Goal: Navigation & Orientation: Find specific page/section

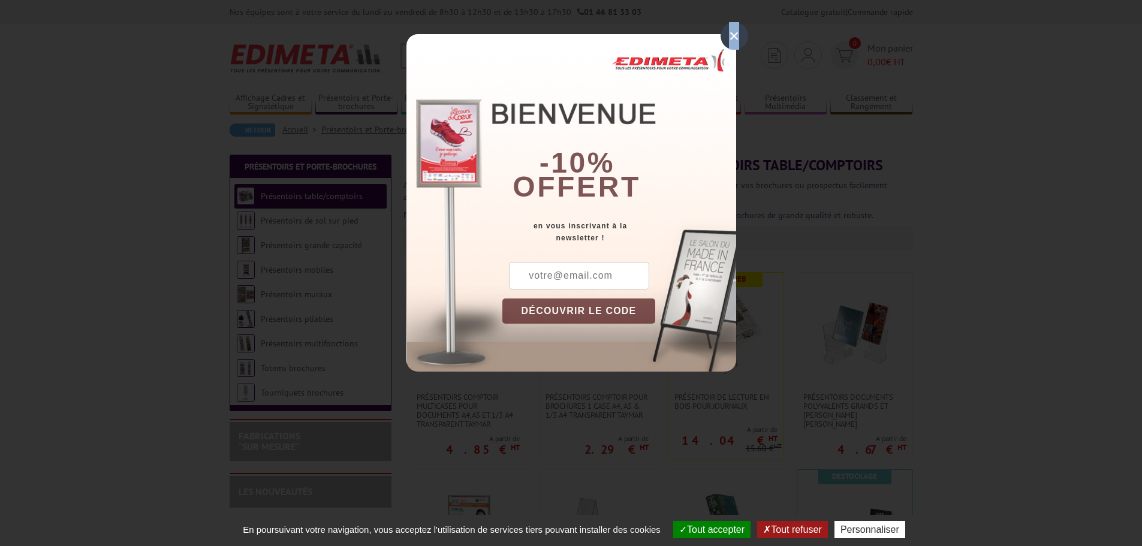
click at [734, 37] on div "×" at bounding box center [734, 36] width 28 height 28
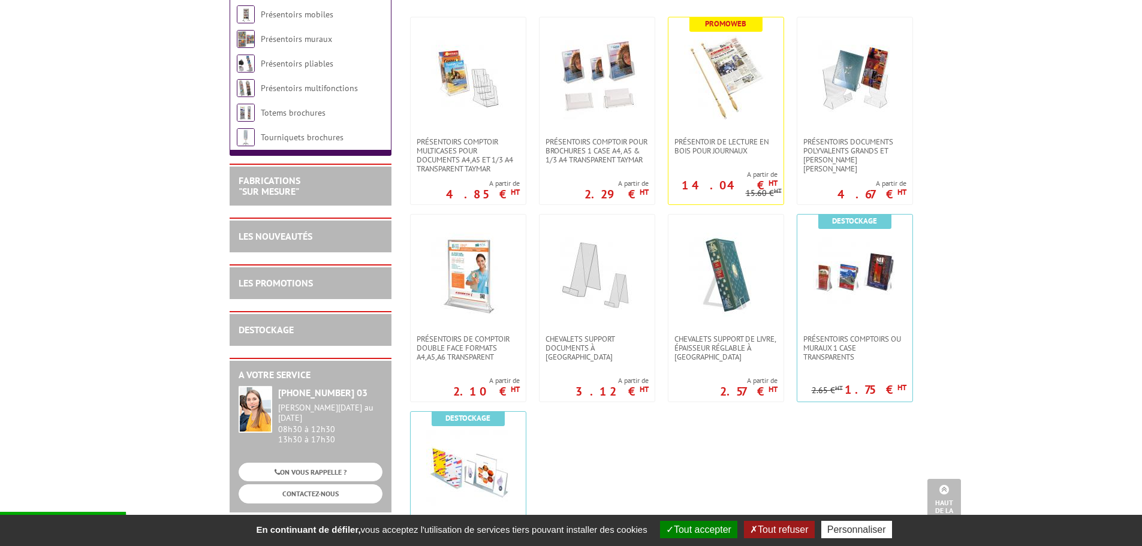
scroll to position [110, 0]
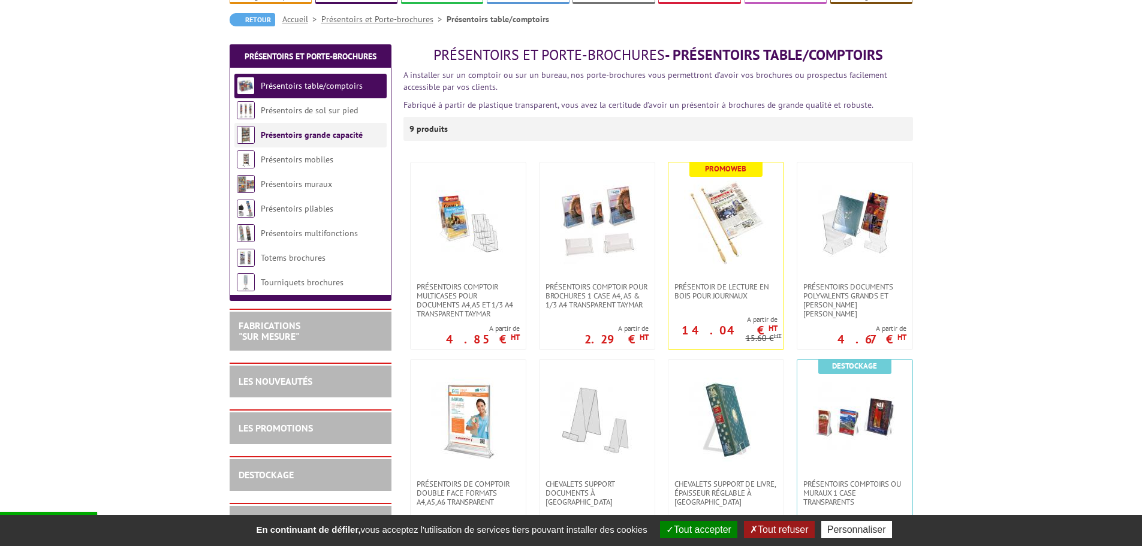
click at [289, 138] on link "Présentoirs grande capacité" at bounding box center [312, 134] width 102 height 11
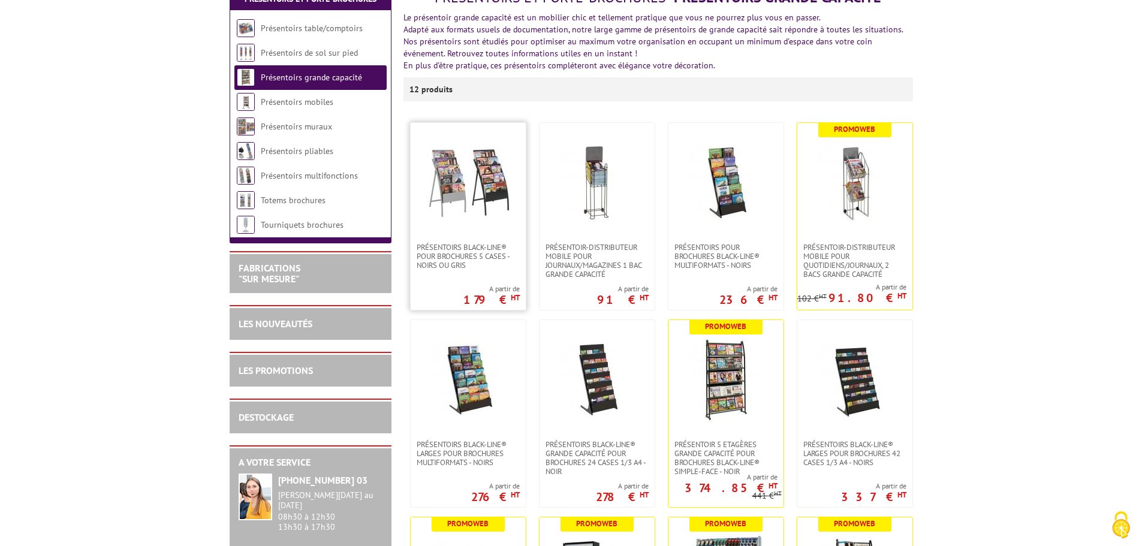
scroll to position [180, 0]
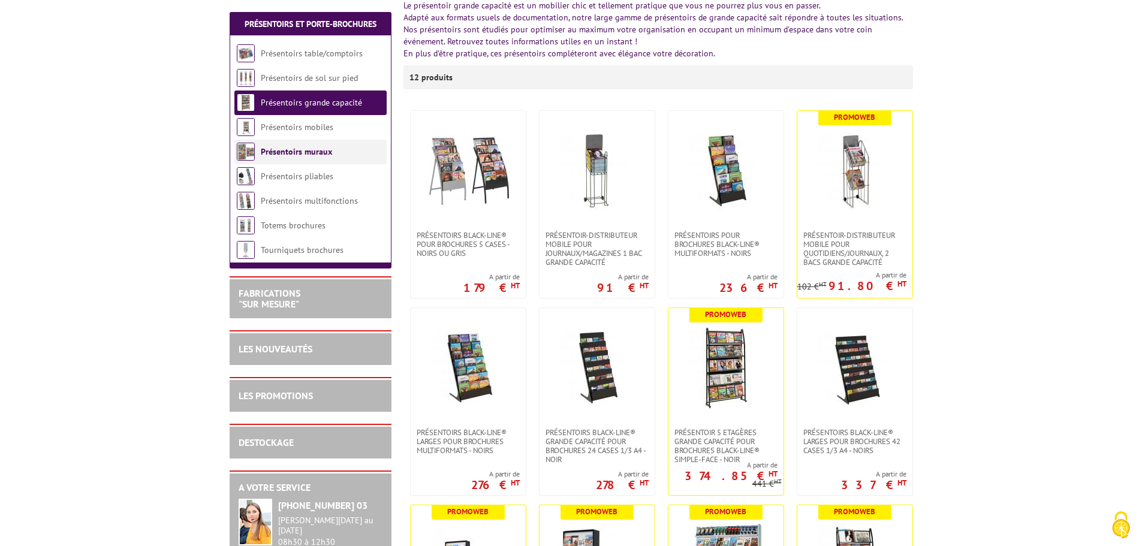
click at [276, 155] on link "Présentoirs muraux" at bounding box center [296, 151] width 71 height 11
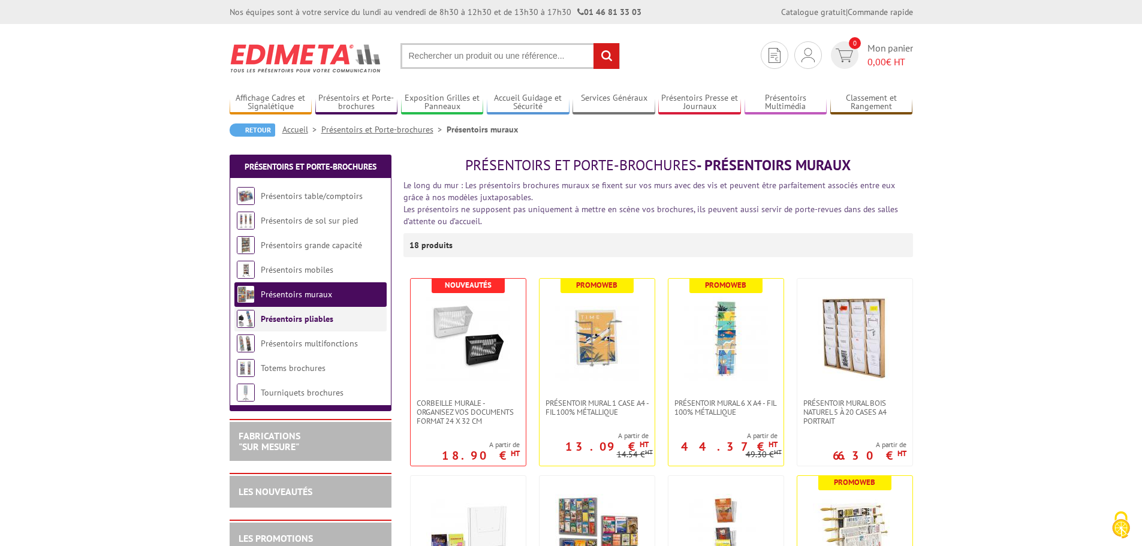
click at [288, 319] on link "Présentoirs pliables" at bounding box center [297, 318] width 73 height 11
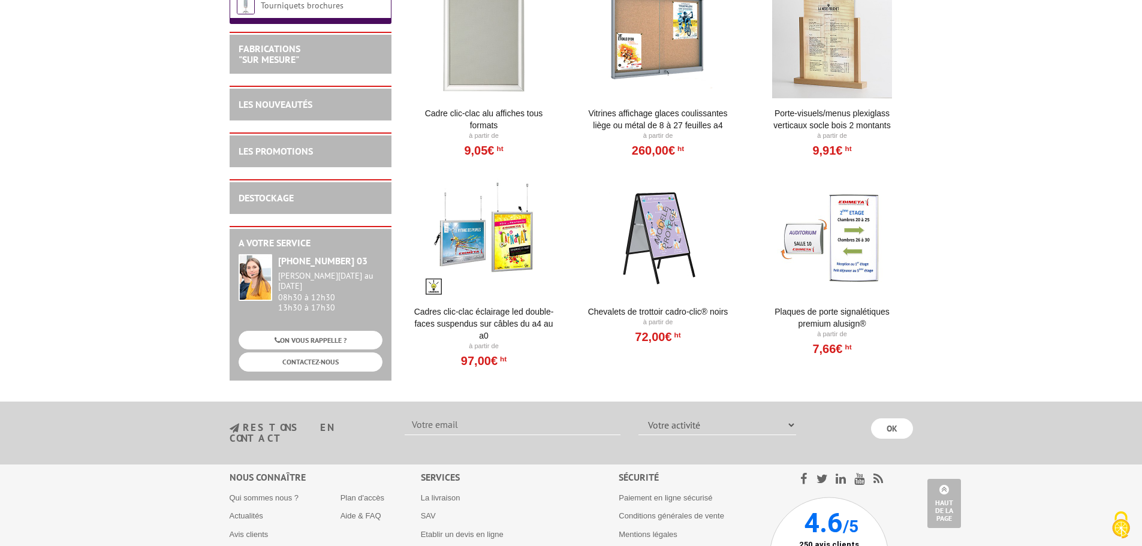
scroll to position [539, 0]
